Goal: Task Accomplishment & Management: Manage account settings

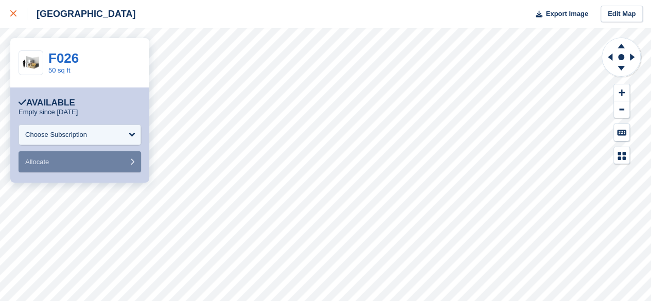
click at [12, 14] on icon at bounding box center [13, 13] width 6 height 6
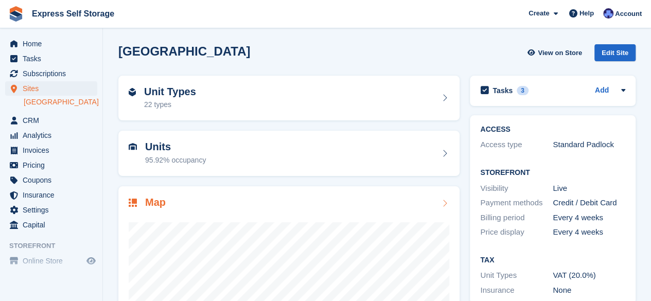
scroll to position [137, 0]
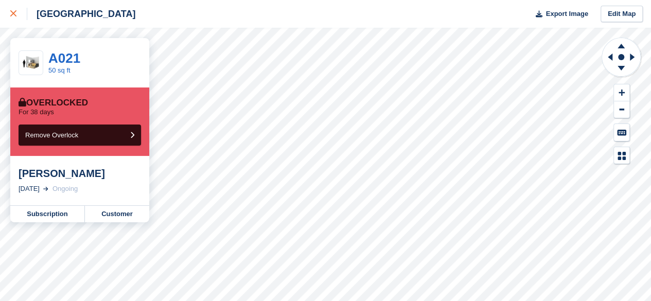
click at [15, 19] on div at bounding box center [18, 14] width 17 height 12
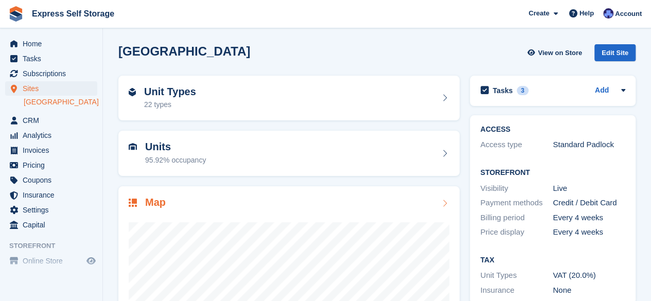
scroll to position [137, 0]
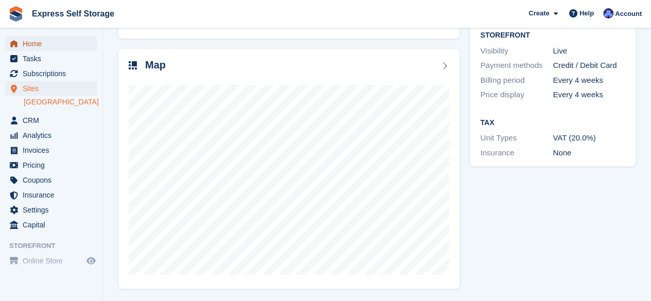
click at [51, 44] on span "Home" at bounding box center [54, 44] width 62 height 14
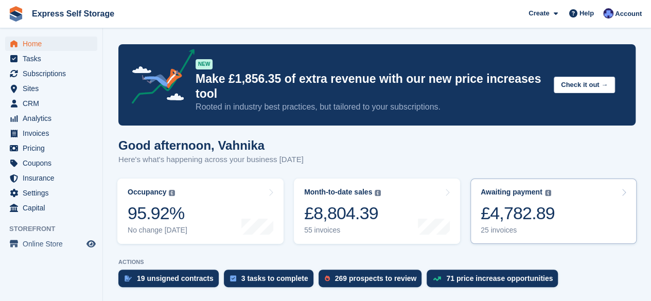
click at [563, 229] on link "Awaiting payment The total outstanding balance on all open invoices. £4,782.89 …" at bounding box center [554, 211] width 166 height 65
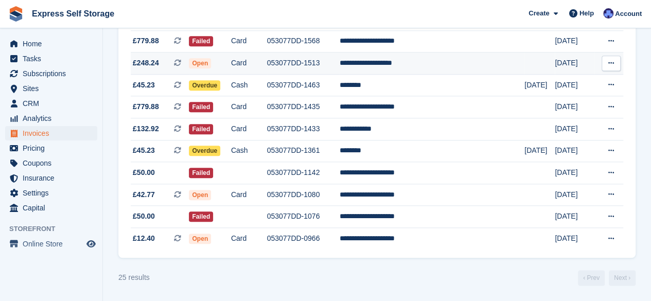
scroll to position [450, 0]
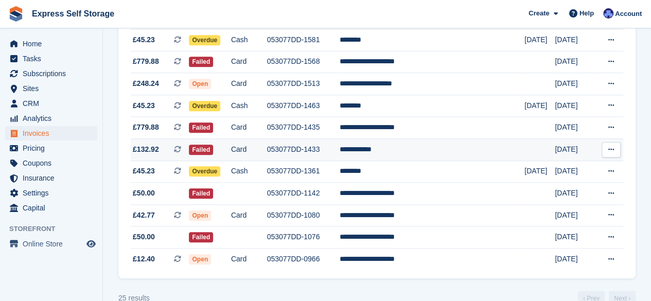
click at [393, 152] on td "**********" at bounding box center [432, 149] width 185 height 22
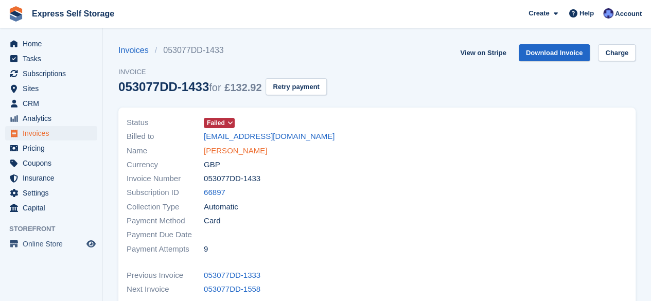
click at [227, 149] on link "Angel Thomas" at bounding box center [235, 151] width 63 height 12
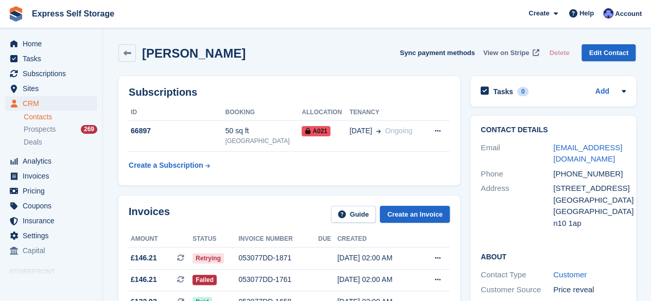
click at [513, 52] on span "View on Stripe" at bounding box center [506, 53] width 46 height 10
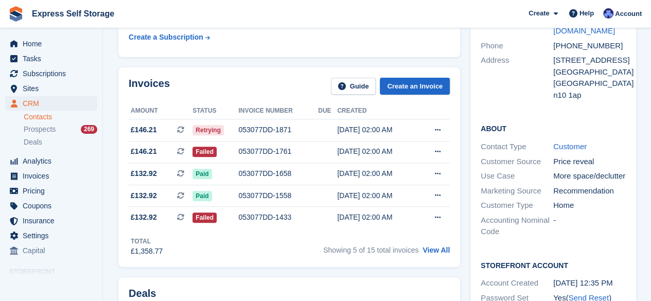
scroll to position [127, 0]
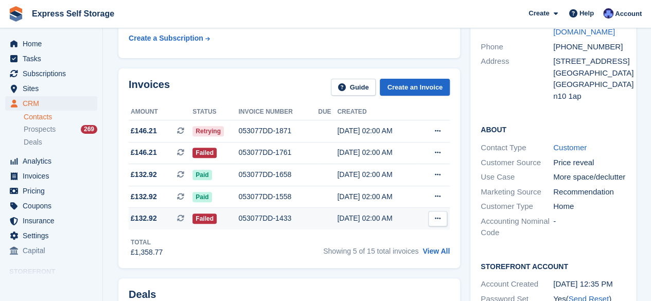
click at [296, 217] on div "053077DD-1433" at bounding box center [278, 218] width 80 height 11
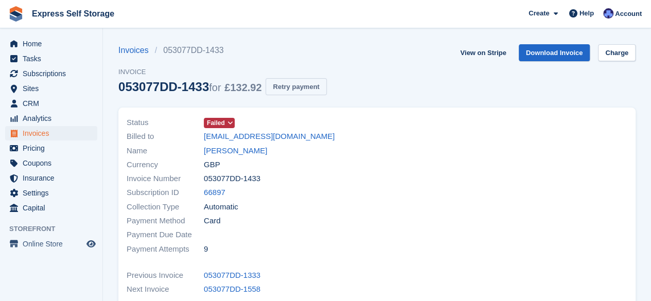
click at [307, 92] on button "Retry payment" at bounding box center [296, 86] width 61 height 17
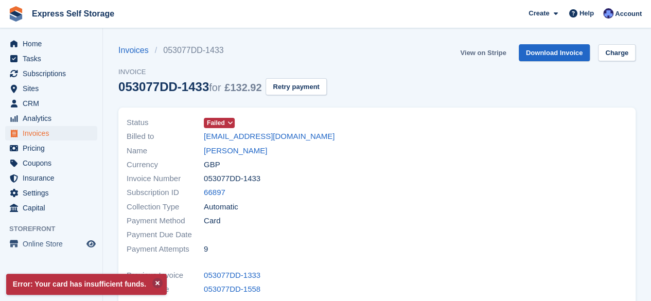
click at [480, 50] on link "View on Stripe" at bounding box center [483, 52] width 54 height 17
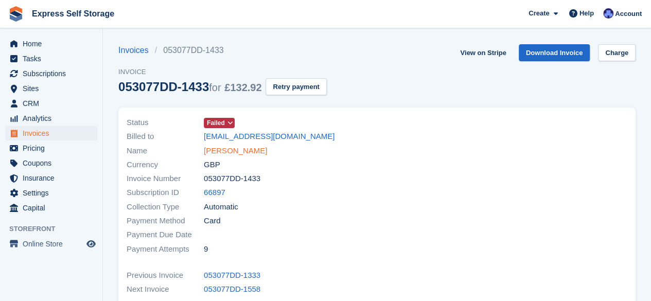
click at [238, 150] on link "Angel Thomas" at bounding box center [235, 151] width 63 height 12
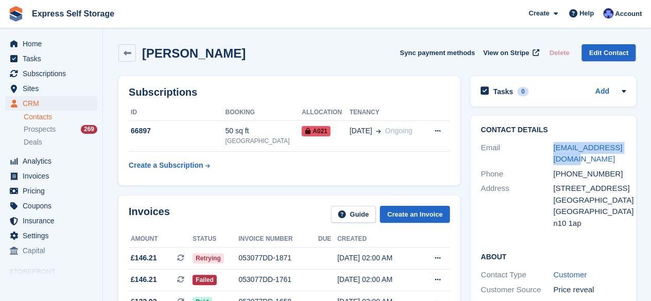
drag, startPoint x: 549, startPoint y: 148, endPoint x: 570, endPoint y: 155, distance: 21.8
click at [570, 155] on div "Email angel_jen@outlook.com" at bounding box center [553, 154] width 145 height 26
copy div "[EMAIL_ADDRESS][DOMAIN_NAME]"
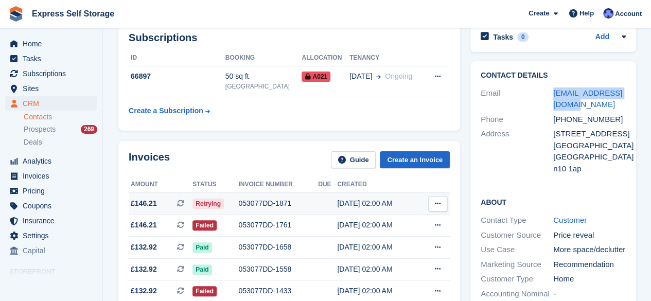
scroll to position [56, 0]
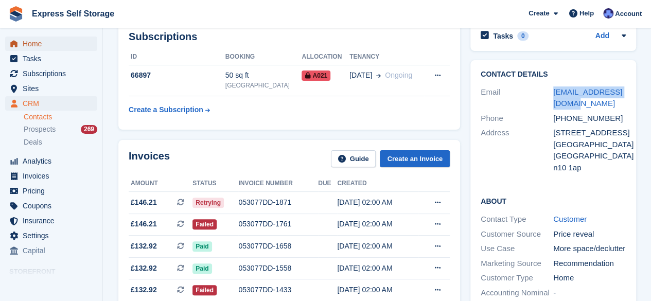
click at [63, 47] on span "Home" at bounding box center [54, 44] width 62 height 14
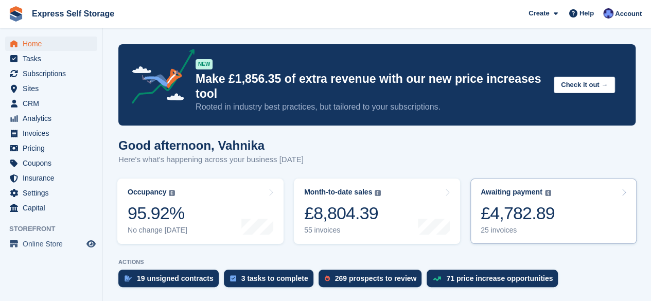
click at [505, 217] on div "£4,782.89" at bounding box center [518, 213] width 74 height 21
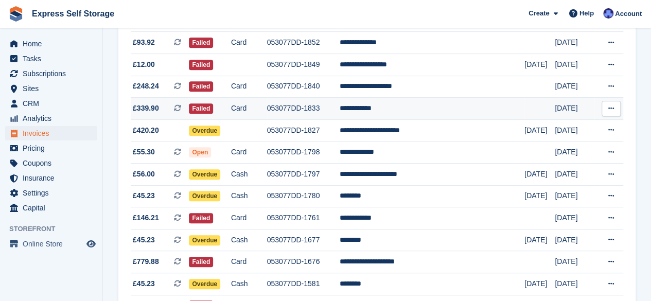
scroll to position [208, 0]
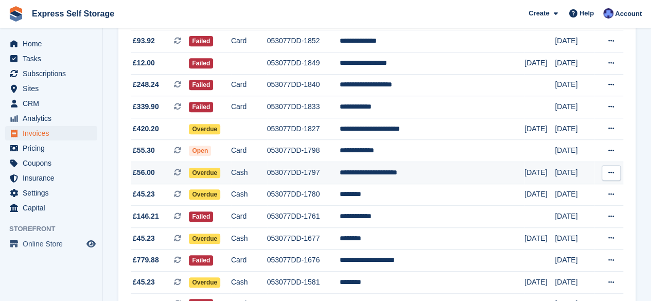
click at [267, 172] on td "Cash" at bounding box center [249, 173] width 36 height 22
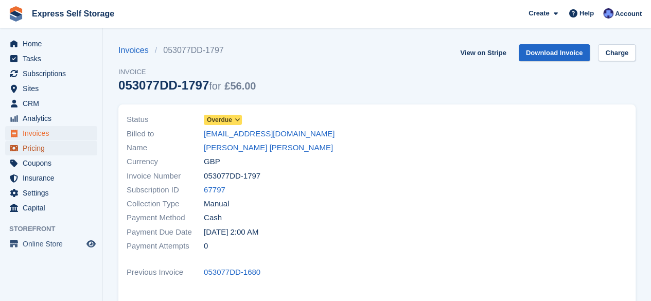
click at [41, 152] on span "Pricing" at bounding box center [54, 148] width 62 height 14
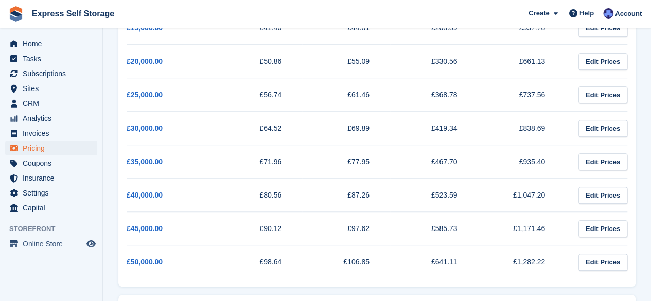
scroll to position [356, 0]
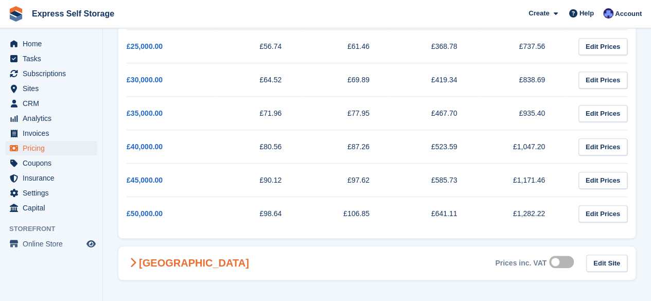
click at [237, 265] on Finchley-1424 "North Finchley Prices inc. VAT Edit Site" at bounding box center [376, 263] width 517 height 33
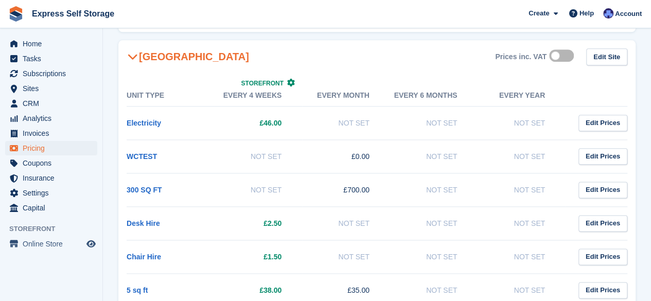
scroll to position [552, 0]
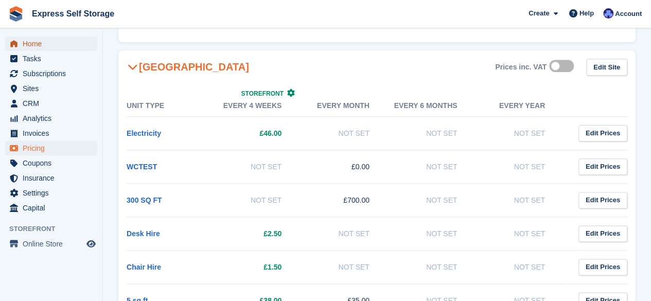
click at [59, 50] on span "Home" at bounding box center [54, 44] width 62 height 14
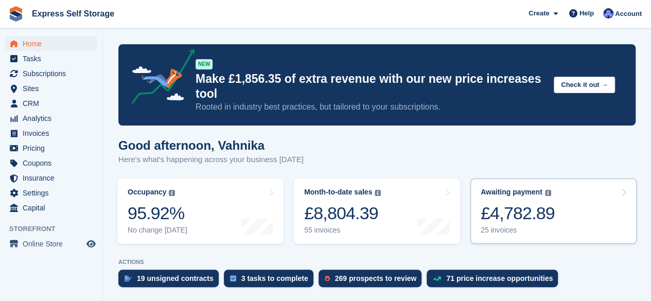
click at [533, 206] on div "£4,782.89" at bounding box center [518, 213] width 74 height 21
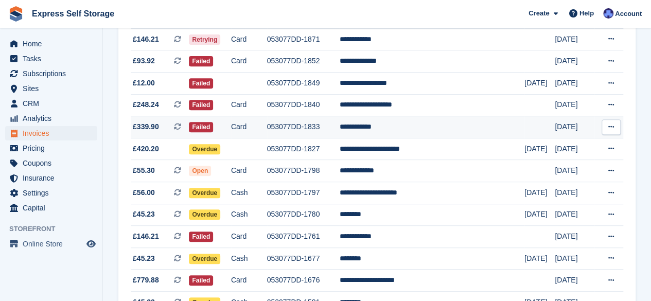
scroll to position [189, 0]
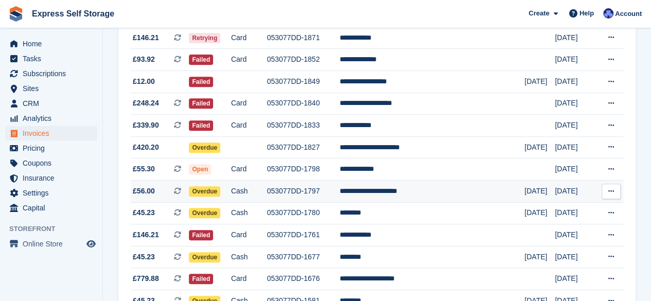
click at [413, 192] on td "**********" at bounding box center [432, 192] width 185 height 22
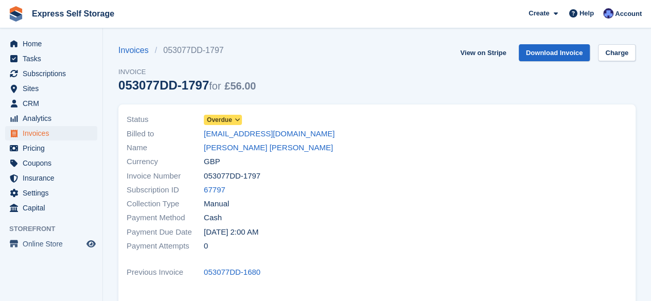
click at [231, 117] on span "Overdue" at bounding box center [219, 119] width 25 height 9
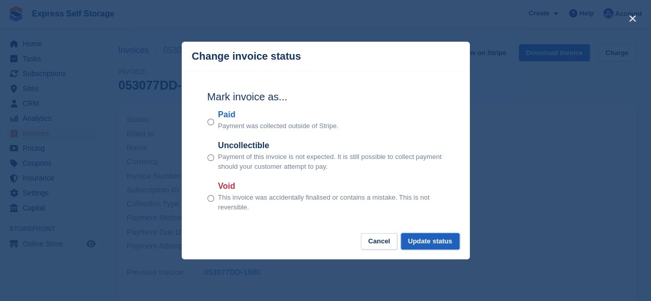
click at [436, 245] on button "Update status" at bounding box center [430, 241] width 59 height 17
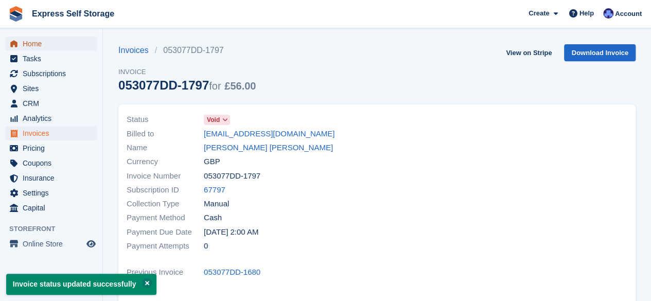
click at [50, 46] on span "Home" at bounding box center [54, 44] width 62 height 14
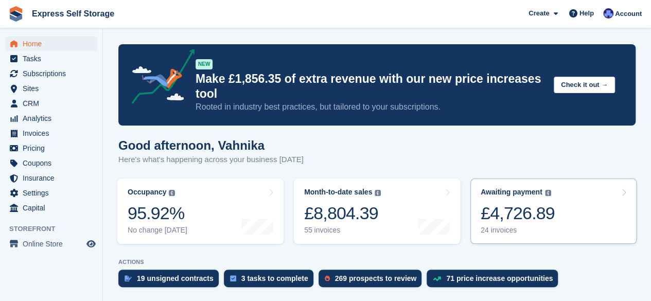
click at [525, 210] on div "£4,726.89" at bounding box center [518, 213] width 74 height 21
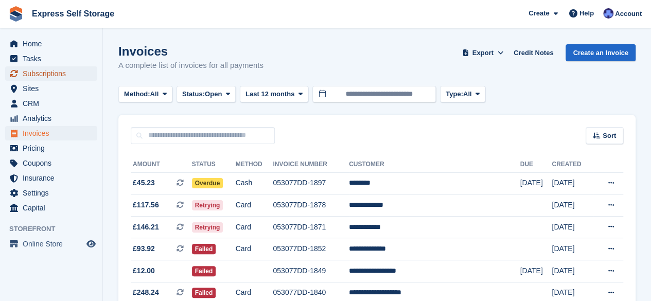
click at [71, 79] on span "Subscriptions" at bounding box center [54, 73] width 62 height 14
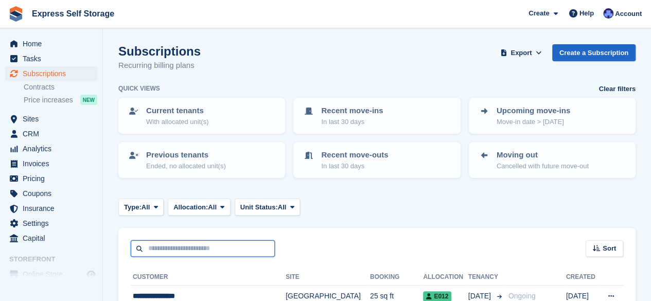
click at [230, 252] on input "text" at bounding box center [203, 248] width 144 height 17
type input "*****"
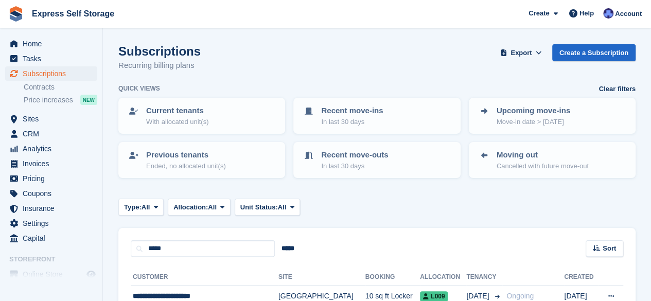
scroll to position [101, 0]
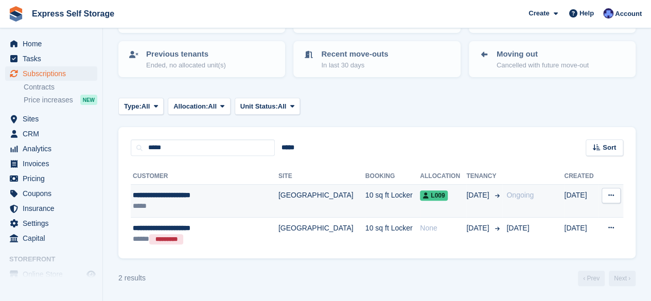
click at [292, 205] on td "[GEOGRAPHIC_DATA]" at bounding box center [322, 201] width 87 height 33
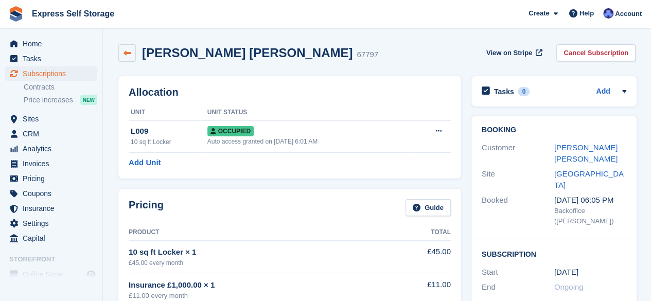
click at [135, 49] on link at bounding box center [127, 53] width 18 height 18
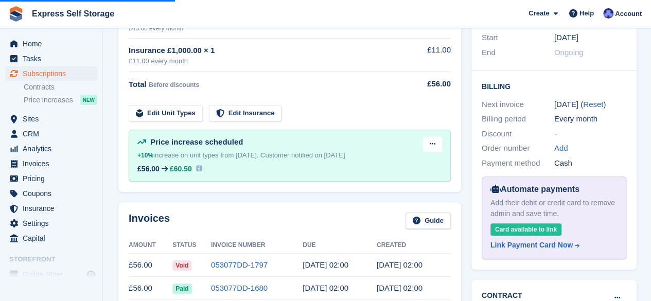
scroll to position [233, 0]
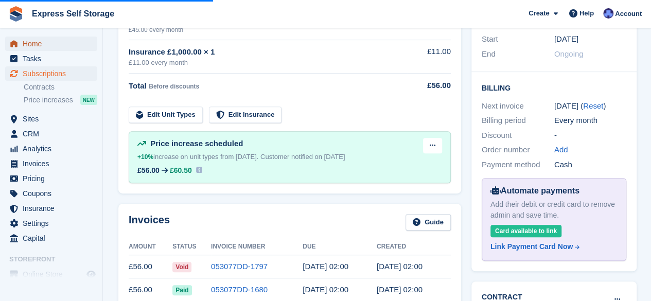
click at [73, 48] on span "Home" at bounding box center [54, 44] width 62 height 14
click at [85, 45] on link "Home" at bounding box center [51, 44] width 92 height 14
click at [54, 176] on span "Pricing" at bounding box center [54, 178] width 62 height 14
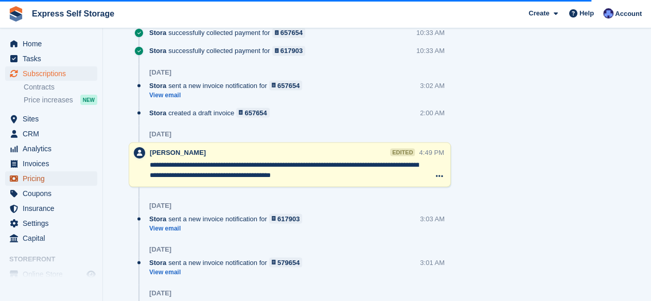
scroll to position [880, 0]
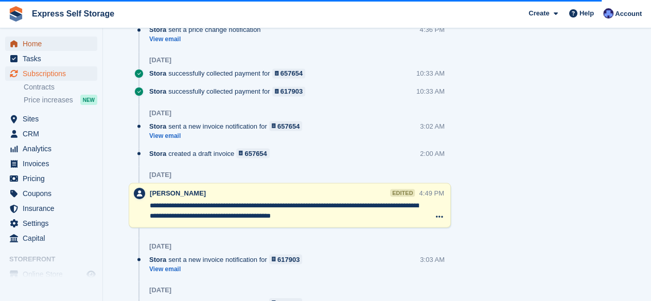
click at [65, 46] on span "Home" at bounding box center [54, 44] width 62 height 14
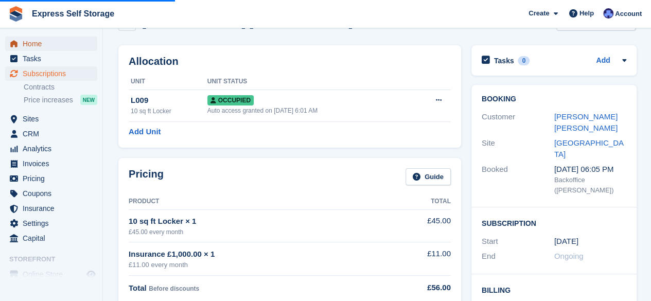
scroll to position [0, 0]
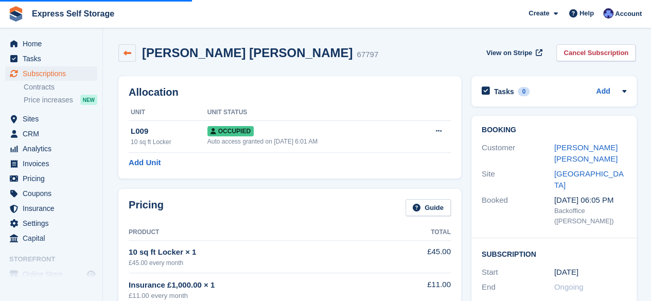
click at [133, 55] on link at bounding box center [127, 53] width 18 height 18
click at [75, 73] on span "Subscriptions" at bounding box center [54, 73] width 62 height 14
click at [76, 45] on span "Home" at bounding box center [54, 44] width 62 height 14
click at [47, 41] on span "Home" at bounding box center [54, 44] width 62 height 14
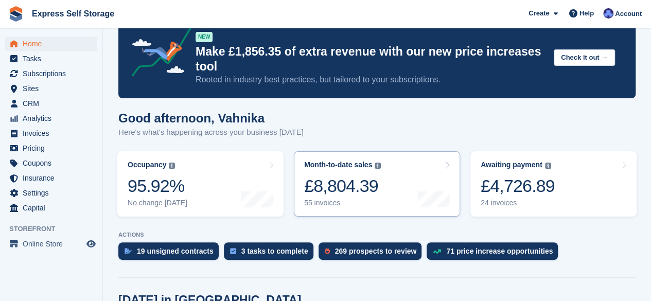
scroll to position [30, 0]
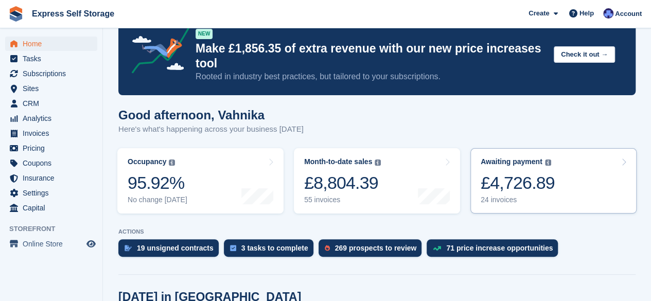
click at [549, 181] on div "£4,726.89" at bounding box center [518, 182] width 74 height 21
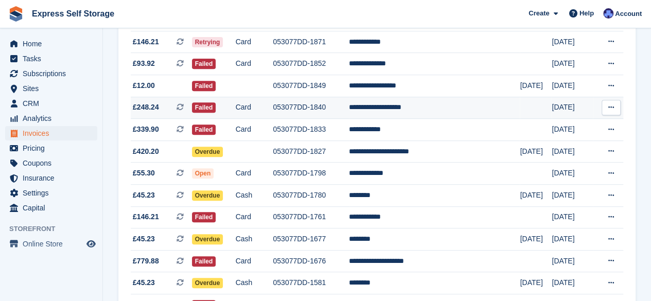
scroll to position [186, 0]
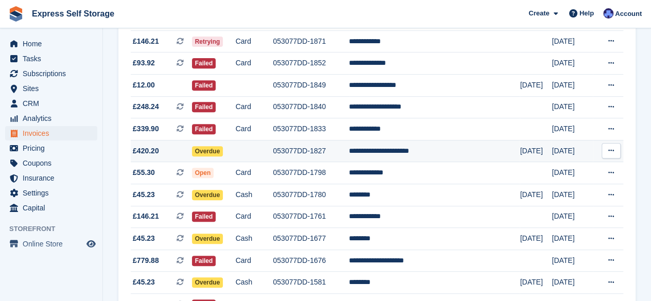
click at [306, 149] on td "053077DD-1827" at bounding box center [311, 151] width 76 height 22
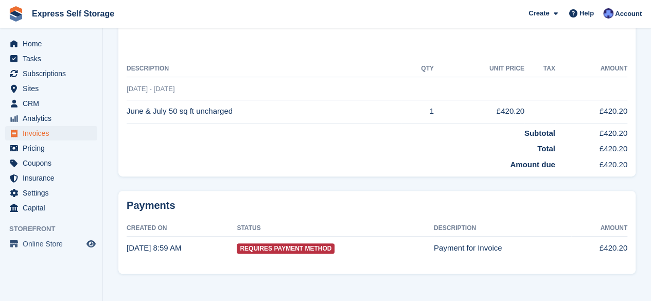
scroll to position [230, 0]
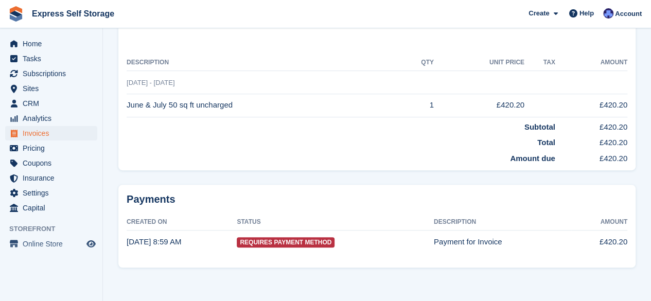
click at [406, 238] on td "Requires Payment Method" at bounding box center [335, 242] width 197 height 23
click at [407, 186] on div "Payments Created On Status Description Amount [DATE] 8:59 AM Requires Payment M…" at bounding box center [376, 226] width 517 height 83
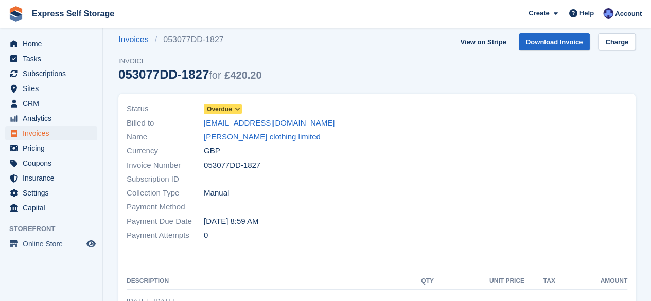
scroll to position [0, 0]
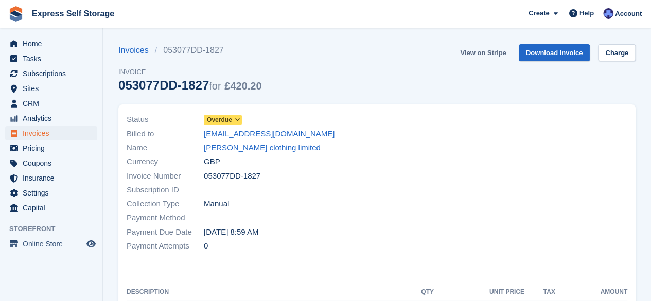
click at [488, 54] on link "View on Stripe" at bounding box center [483, 52] width 54 height 17
click at [233, 122] on span at bounding box center [237, 120] width 8 height 8
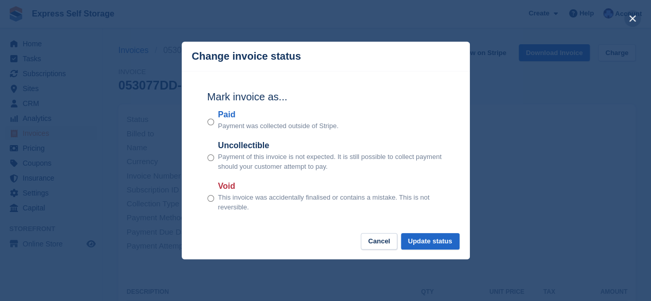
click at [629, 12] on button "close" at bounding box center [632, 18] width 16 height 16
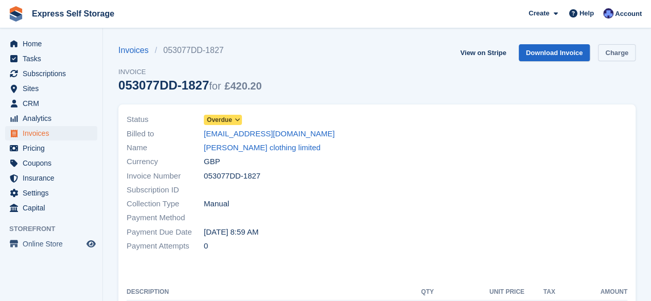
click at [630, 46] on link "Charge" at bounding box center [617, 52] width 38 height 17
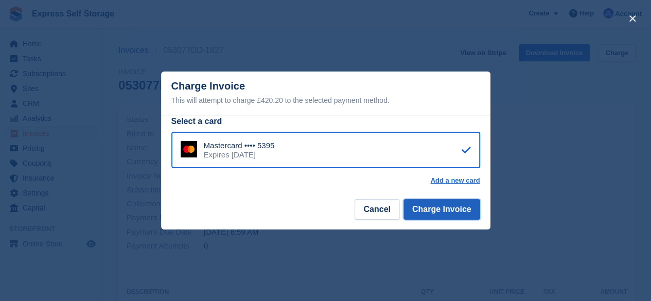
click at [457, 213] on button "Charge Invoice" at bounding box center [442, 209] width 77 height 21
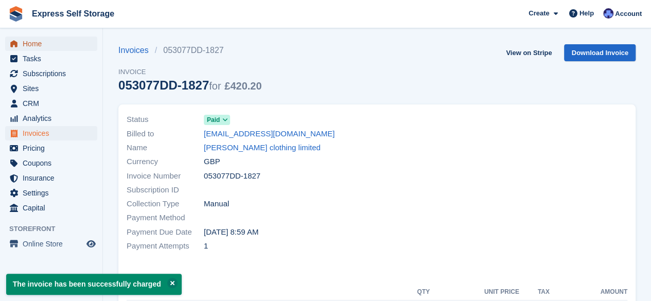
click at [65, 44] on span "Home" at bounding box center [54, 44] width 62 height 14
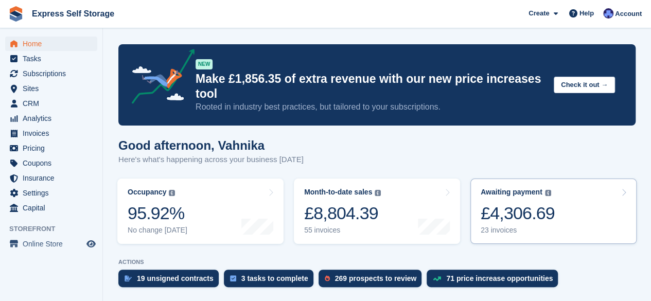
click at [516, 209] on div "£4,306.69" at bounding box center [518, 213] width 74 height 21
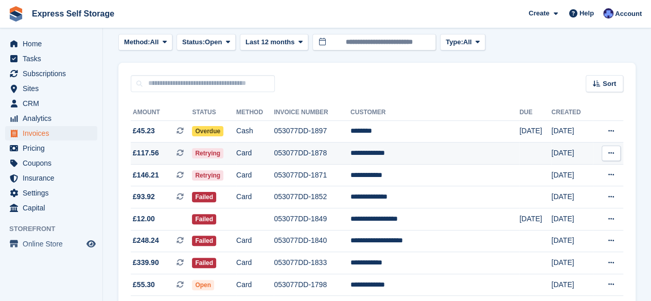
scroll to position [76, 0]
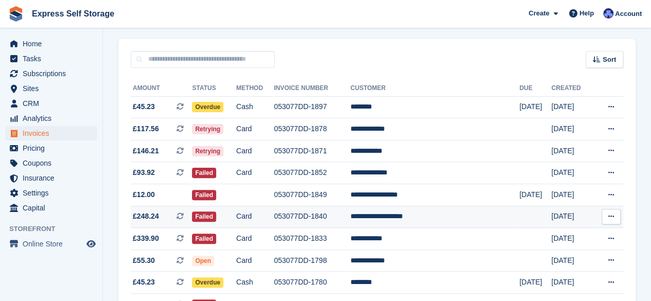
click at [351, 218] on td "053077DD-1840" at bounding box center [312, 217] width 77 height 22
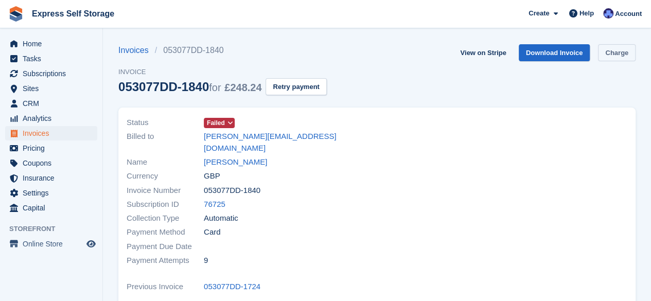
click at [617, 53] on link "Charge" at bounding box center [617, 52] width 38 height 17
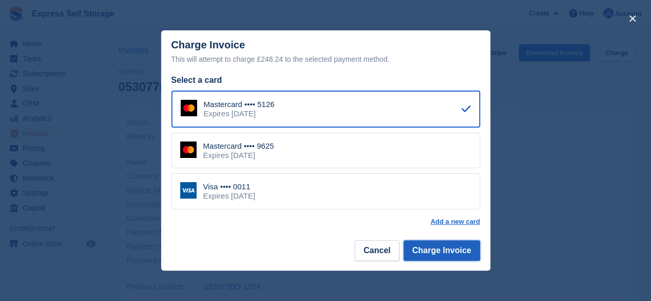
click at [428, 256] on button "Charge Invoice" at bounding box center [442, 250] width 77 height 21
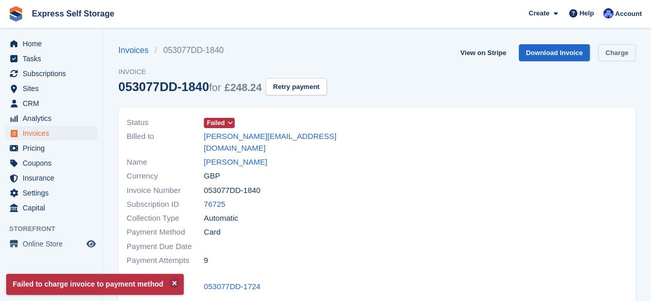
click at [616, 50] on link "Charge" at bounding box center [617, 52] width 38 height 17
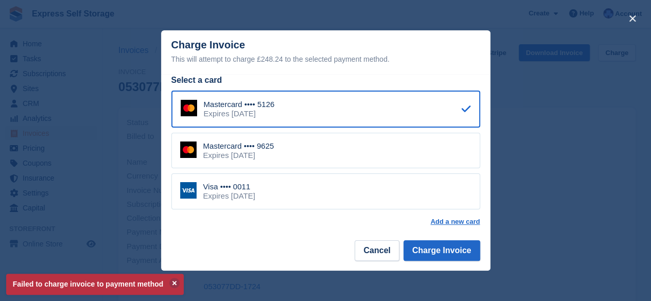
click at [348, 195] on div "Visa •••• 0011 Expires December 2031" at bounding box center [325, 191] width 309 height 36
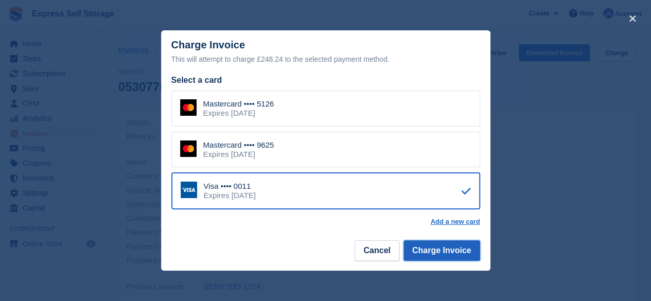
click at [438, 256] on button "Charge Invoice" at bounding box center [442, 250] width 77 height 21
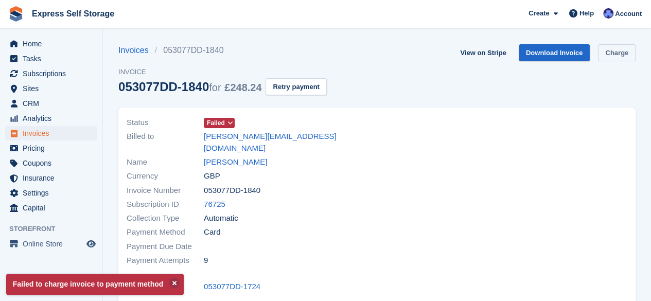
click at [617, 49] on link "Charge" at bounding box center [617, 52] width 38 height 17
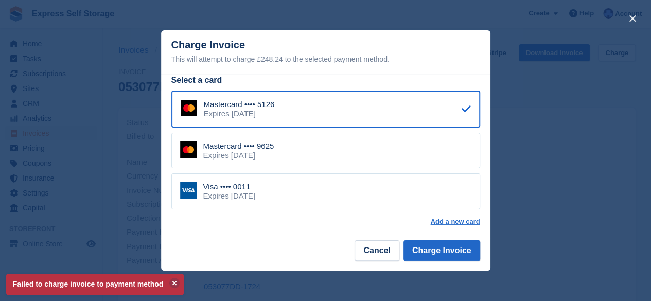
click at [434, 150] on div "Mastercard •••• 9625 Expires April 2028" at bounding box center [325, 151] width 309 height 36
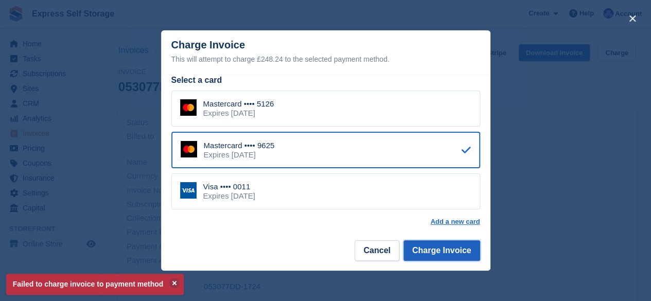
click at [450, 250] on button "Charge Invoice" at bounding box center [442, 250] width 77 height 21
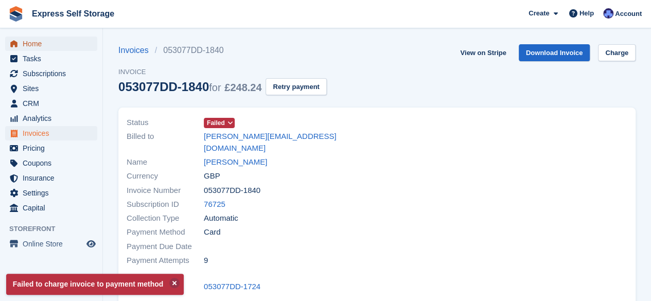
click at [59, 48] on span "Home" at bounding box center [54, 44] width 62 height 14
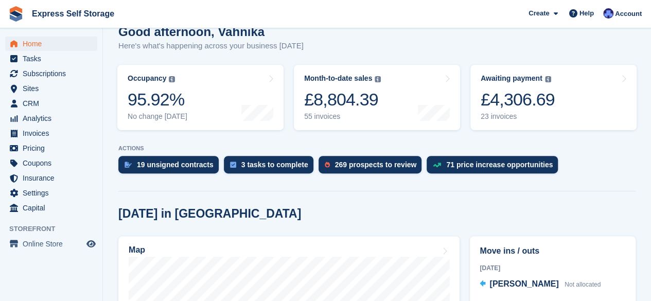
scroll to position [115, 0]
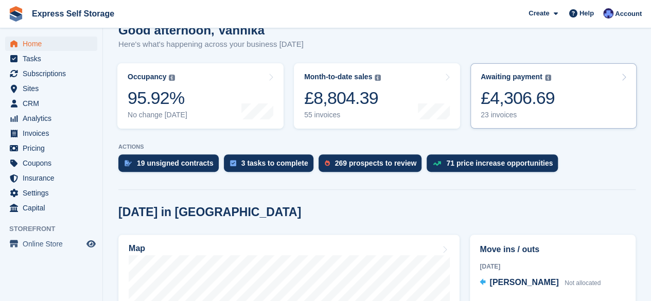
click at [550, 84] on div "Awaiting payment The total outstanding balance on all open invoices. £4,306.69 …" at bounding box center [518, 96] width 74 height 47
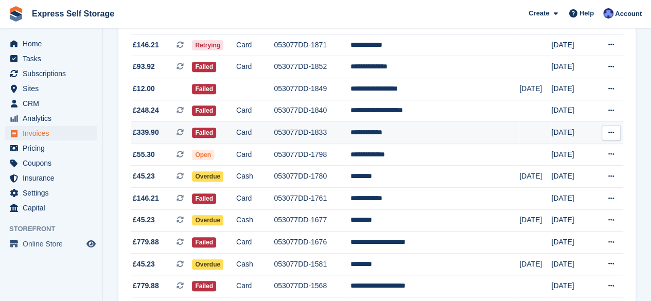
scroll to position [181, 0]
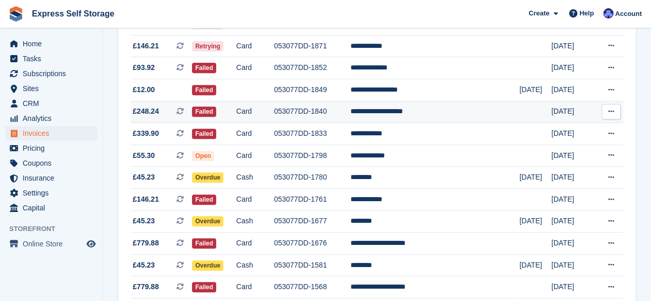
click at [438, 120] on td "**********" at bounding box center [435, 112] width 169 height 22
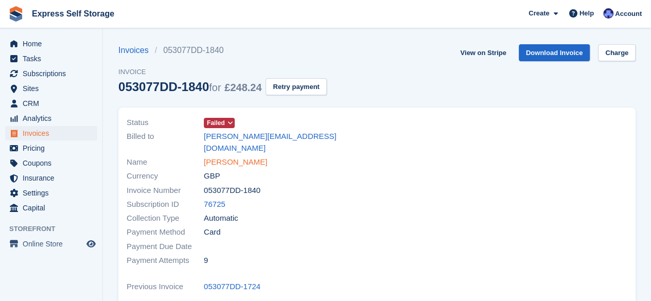
click at [265, 157] on link "Brookelyn Whitehouse" at bounding box center [235, 163] width 63 height 12
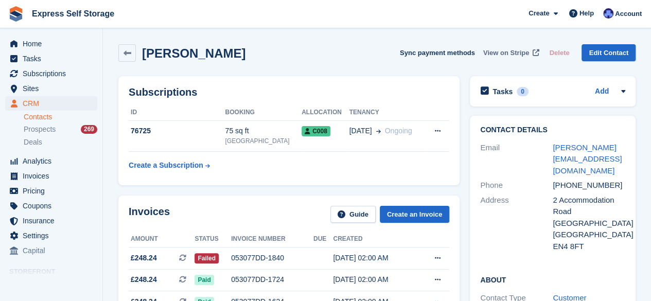
click at [524, 55] on span "View on Stripe" at bounding box center [506, 53] width 46 height 10
click at [121, 50] on link at bounding box center [127, 53] width 18 height 18
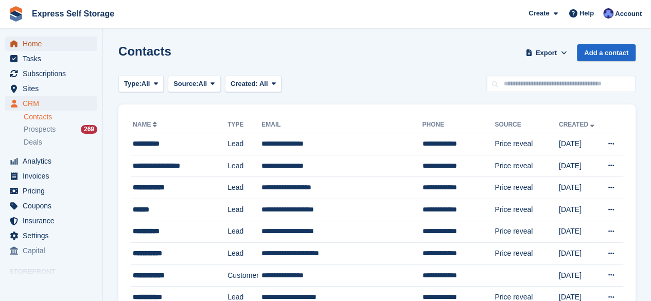
click at [72, 41] on span "Home" at bounding box center [54, 44] width 62 height 14
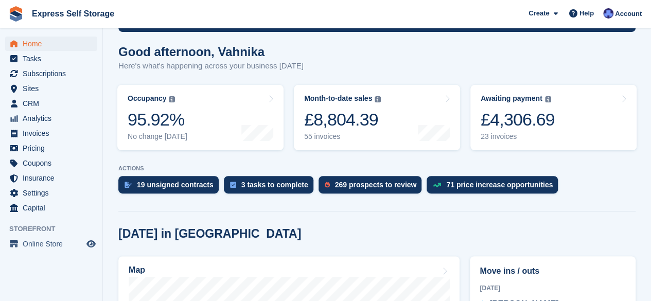
scroll to position [95, 0]
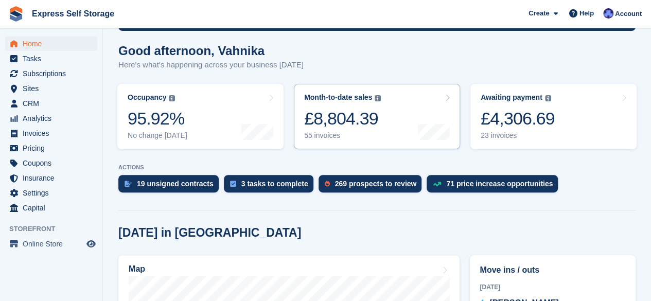
click at [413, 132] on link "Month-to-date sales The sum of all finalised invoices generated this month to d…" at bounding box center [377, 116] width 166 height 65
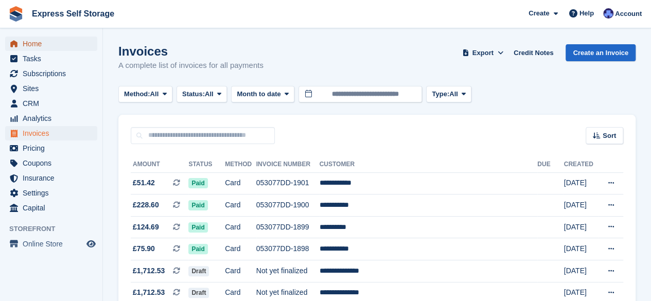
click at [93, 43] on link "Home" at bounding box center [51, 44] width 92 height 14
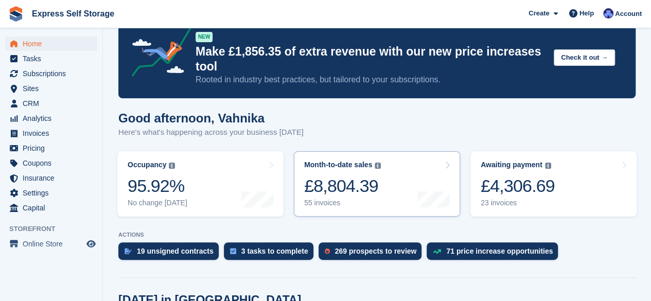
scroll to position [28, 0]
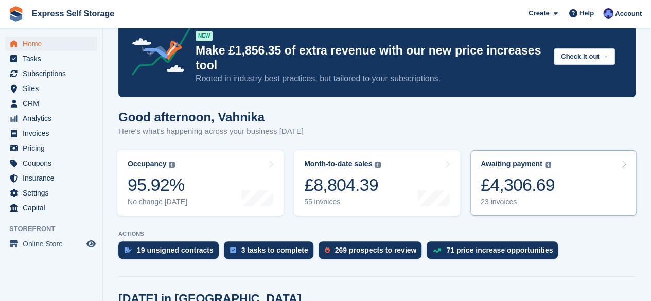
click at [507, 183] on div "£4,306.69" at bounding box center [518, 185] width 74 height 21
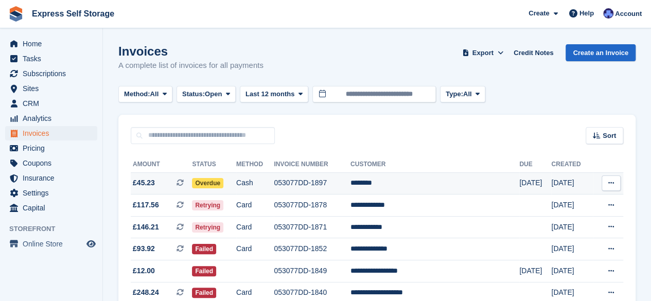
click at [320, 180] on td "053077DD-1897" at bounding box center [312, 183] width 77 height 22
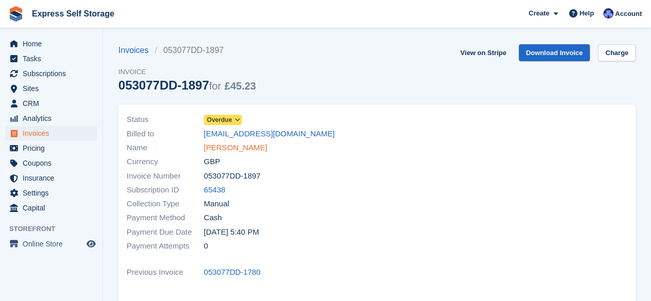
click at [224, 147] on link "Eric Eno" at bounding box center [235, 148] width 63 height 12
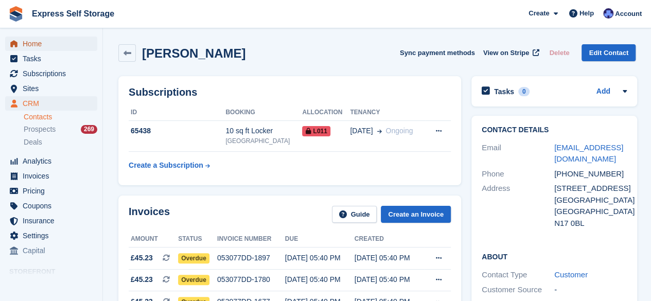
click at [60, 43] on span "Home" at bounding box center [54, 44] width 62 height 14
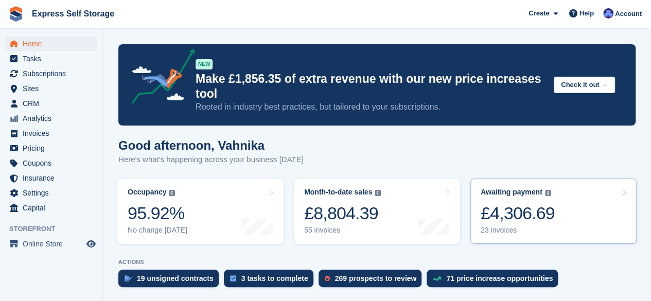
click at [511, 212] on div "£4,306.69" at bounding box center [518, 213] width 74 height 21
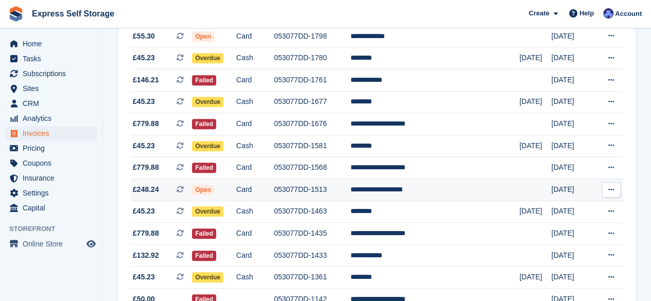
scroll to position [300, 0]
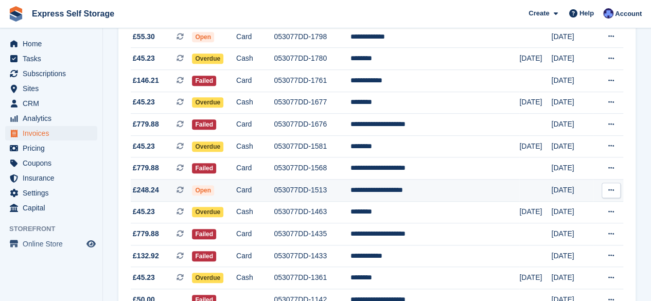
click at [404, 192] on td "**********" at bounding box center [435, 191] width 169 height 22
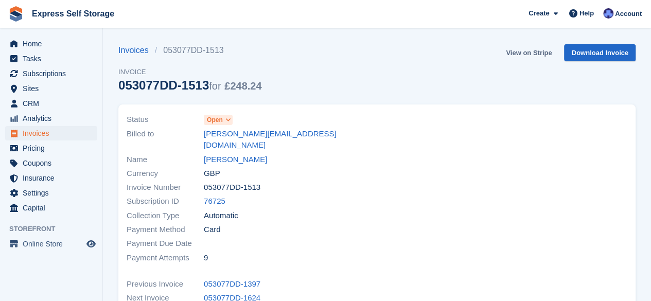
click at [540, 49] on link "View on Stripe" at bounding box center [529, 52] width 54 height 17
